Goal: Check status: Check status

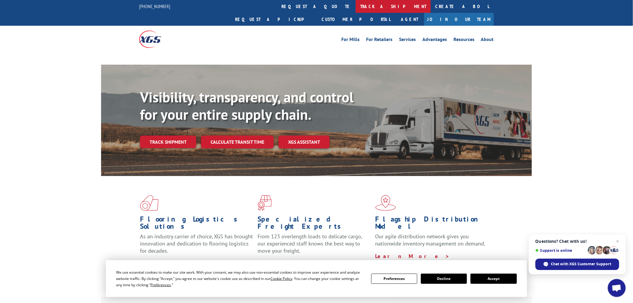
click at [355, 7] on link "track a shipment" at bounding box center [392, 6] width 75 height 13
click at [355, 8] on link "track a shipment" at bounding box center [392, 6] width 75 height 13
click at [617, 236] on span "Questions? Chat with us! Support is online Chat with XGS Customer Support" at bounding box center [577, 253] width 97 height 39
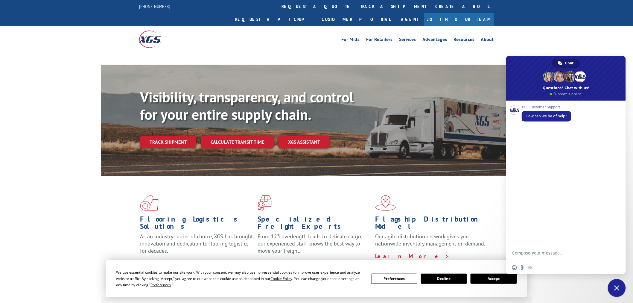
click at [488, 280] on button "Accept" at bounding box center [493, 278] width 46 height 10
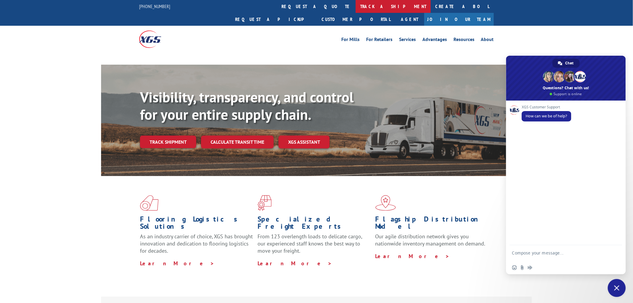
click at [355, 5] on link "track a shipment" at bounding box center [392, 6] width 75 height 13
click at [187, 135] on link "Track shipment" at bounding box center [168, 141] width 56 height 13
click at [355, 10] on link "track a shipment" at bounding box center [392, 6] width 75 height 13
click at [613, 286] on span "Close chat" at bounding box center [616, 288] width 18 height 18
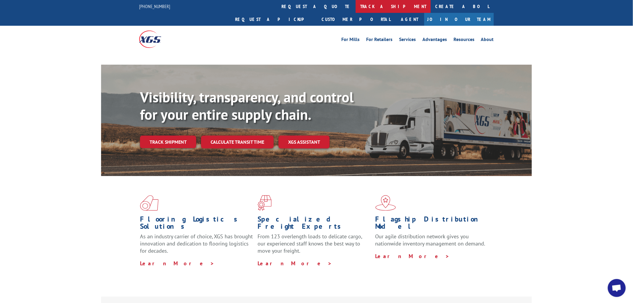
click at [355, 5] on link "track a shipment" at bounding box center [392, 6] width 75 height 13
drag, startPoint x: 6, startPoint y: 146, endPoint x: 47, endPoint y: 111, distance: 53.8
click at [13, 137] on div "Visibility, transparency, and control for your entire supply chain. Track shipm…" at bounding box center [316, 126] width 633 height 123
click at [355, 11] on link "track a shipment" at bounding box center [392, 6] width 75 height 13
click at [355, 5] on link "track a shipment" at bounding box center [392, 6] width 75 height 13
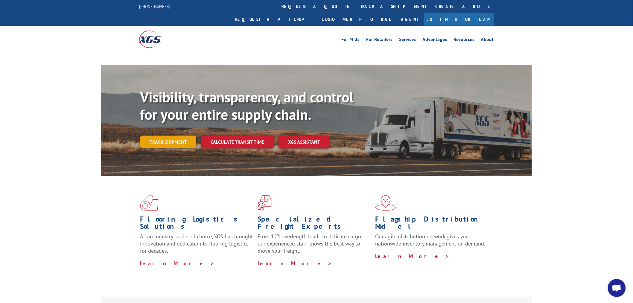
click at [162, 135] on link "Track shipment" at bounding box center [168, 141] width 56 height 13
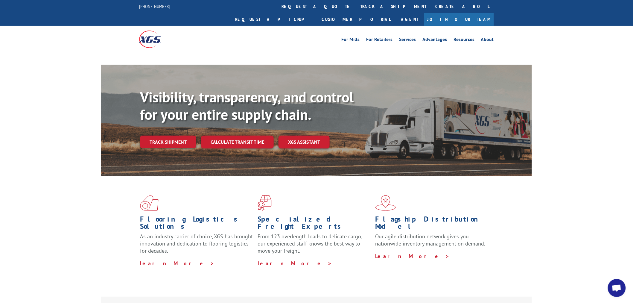
click at [237, 176] on div "Flooring Logistics Solutions As an industry carrier of choice, XGS has brought …" at bounding box center [316, 231] width 431 height 110
